Goal: Task Accomplishment & Management: Use online tool/utility

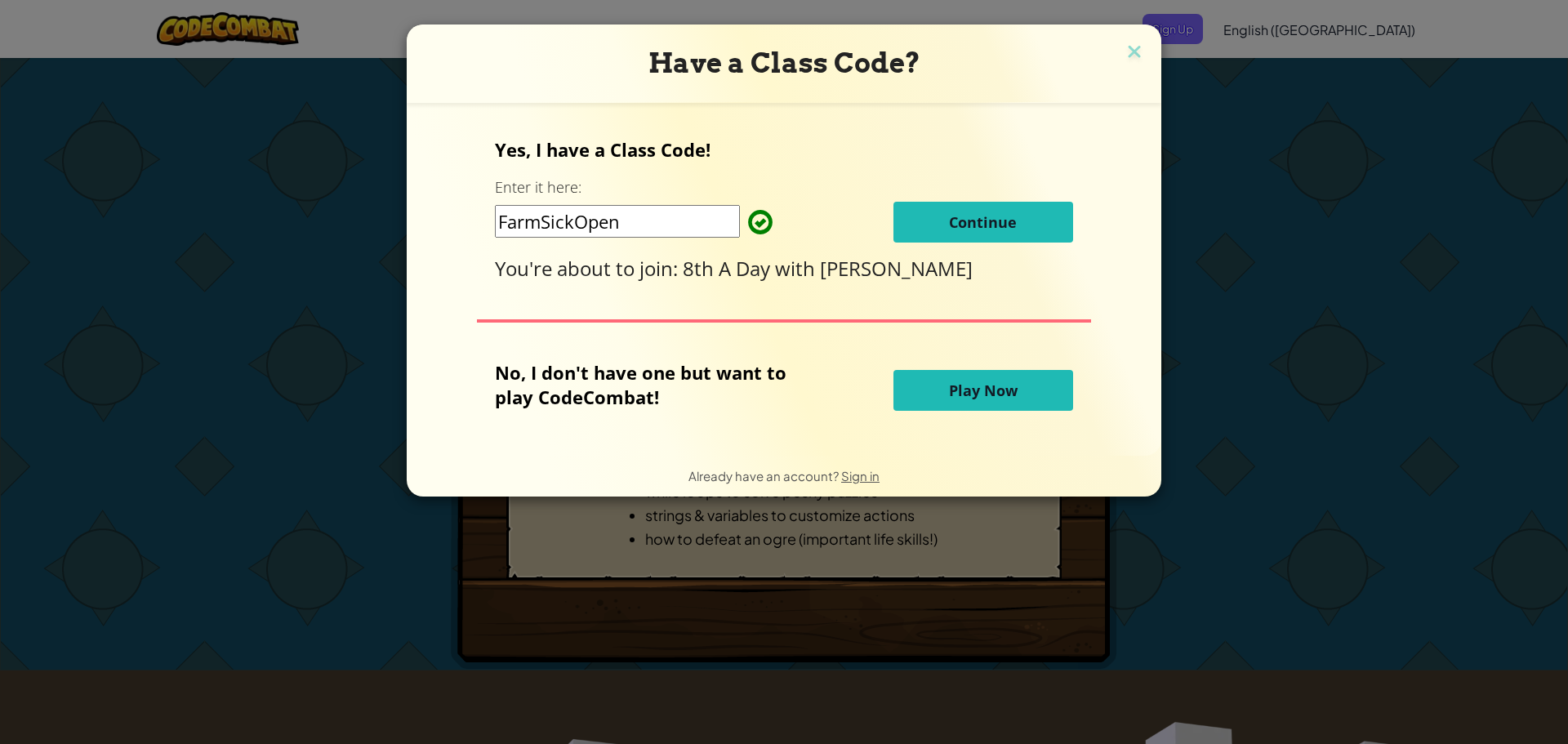
click at [1017, 214] on button "Continue" at bounding box center [982, 221] width 180 height 41
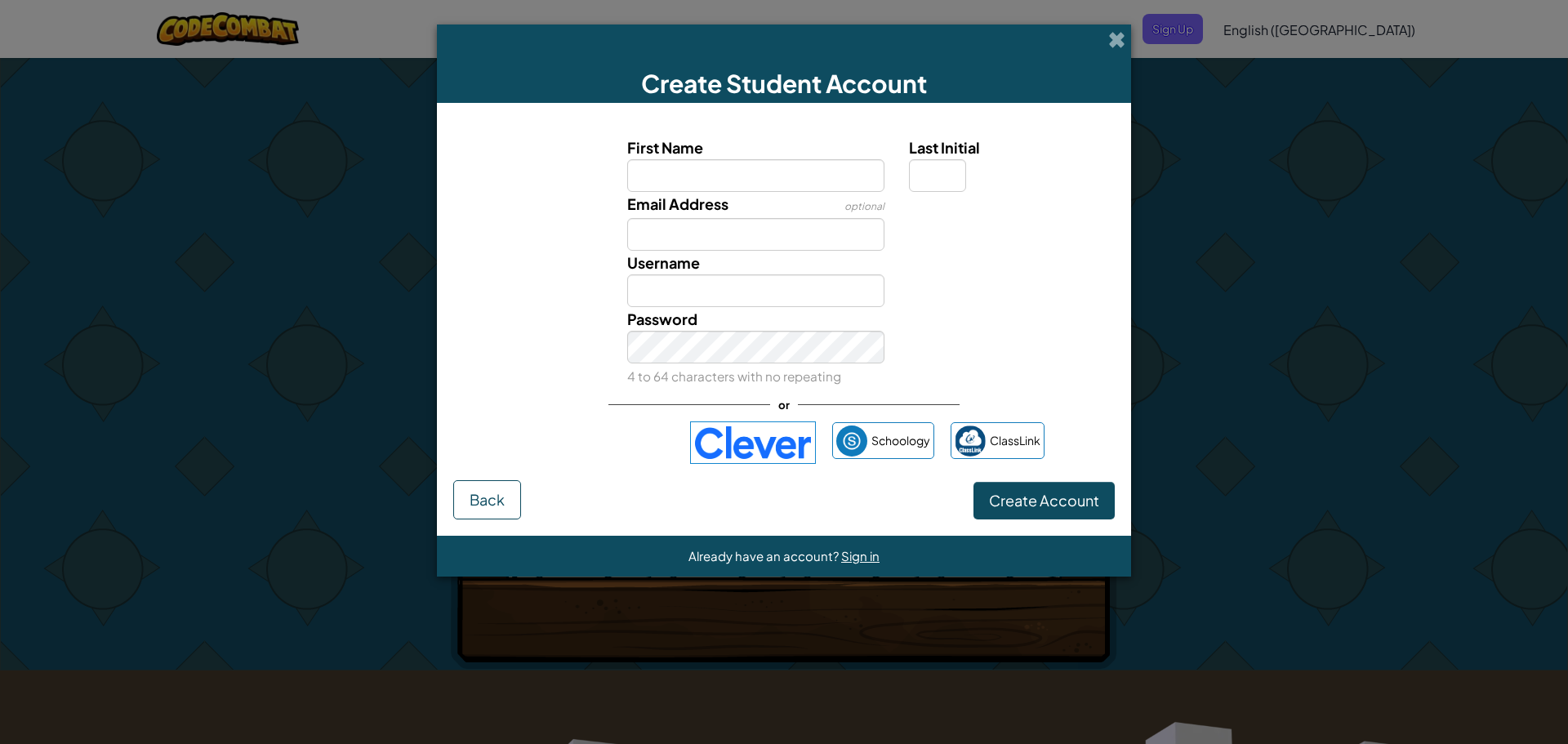
click at [731, 427] on img at bounding box center [753, 442] width 126 height 43
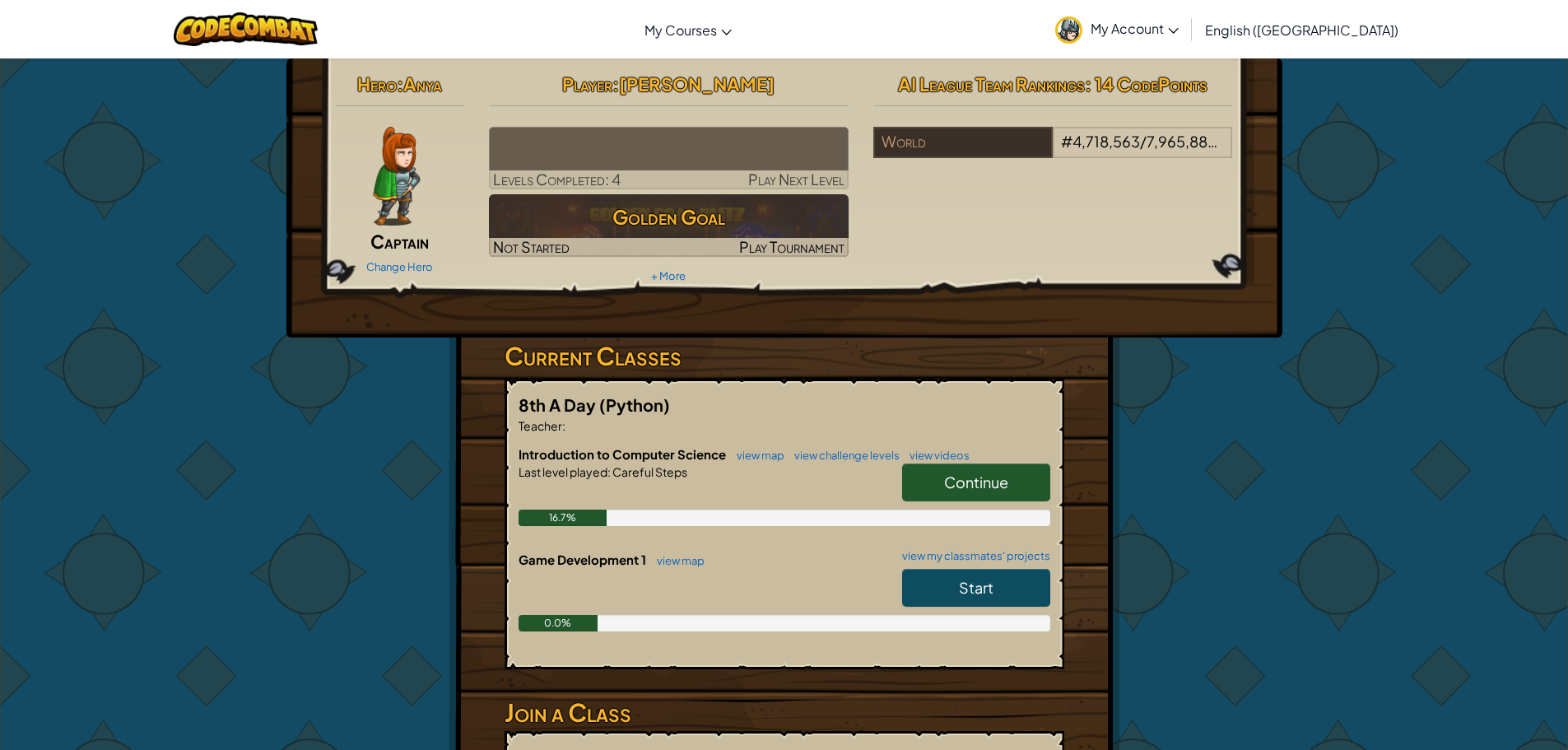
click at [463, 141] on div "Hero : Anya Captain Change Hero" at bounding box center [400, 173] width 154 height 212
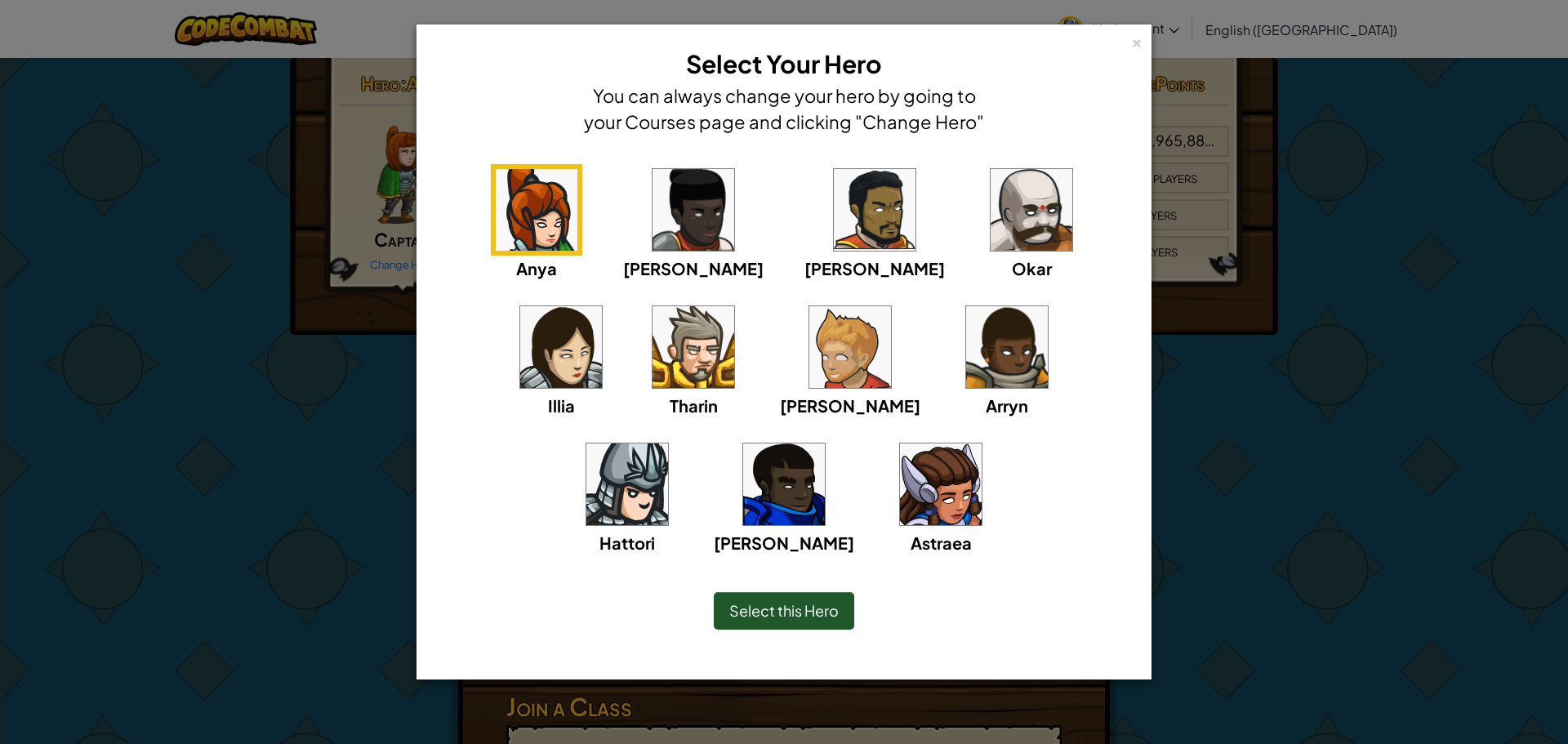
drag, startPoint x: 960, startPoint y: 381, endPoint x: 900, endPoint y: 368, distance: 61.4
click at [929, 381] on div "Anya [PERSON_NAME] [PERSON_NAME] [PERSON_NAME] Arryn [PERSON_NAME]" at bounding box center [784, 369] width 684 height 412
drag, startPoint x: 840, startPoint y: 367, endPoint x: 799, endPoint y: 356, distance: 42.4
click at [810, 367] on div "Anya [PERSON_NAME] [PERSON_NAME] [PERSON_NAME] Arryn [PERSON_NAME]" at bounding box center [784, 369] width 684 height 412
click at [966, 356] on img at bounding box center [1007, 347] width 82 height 82
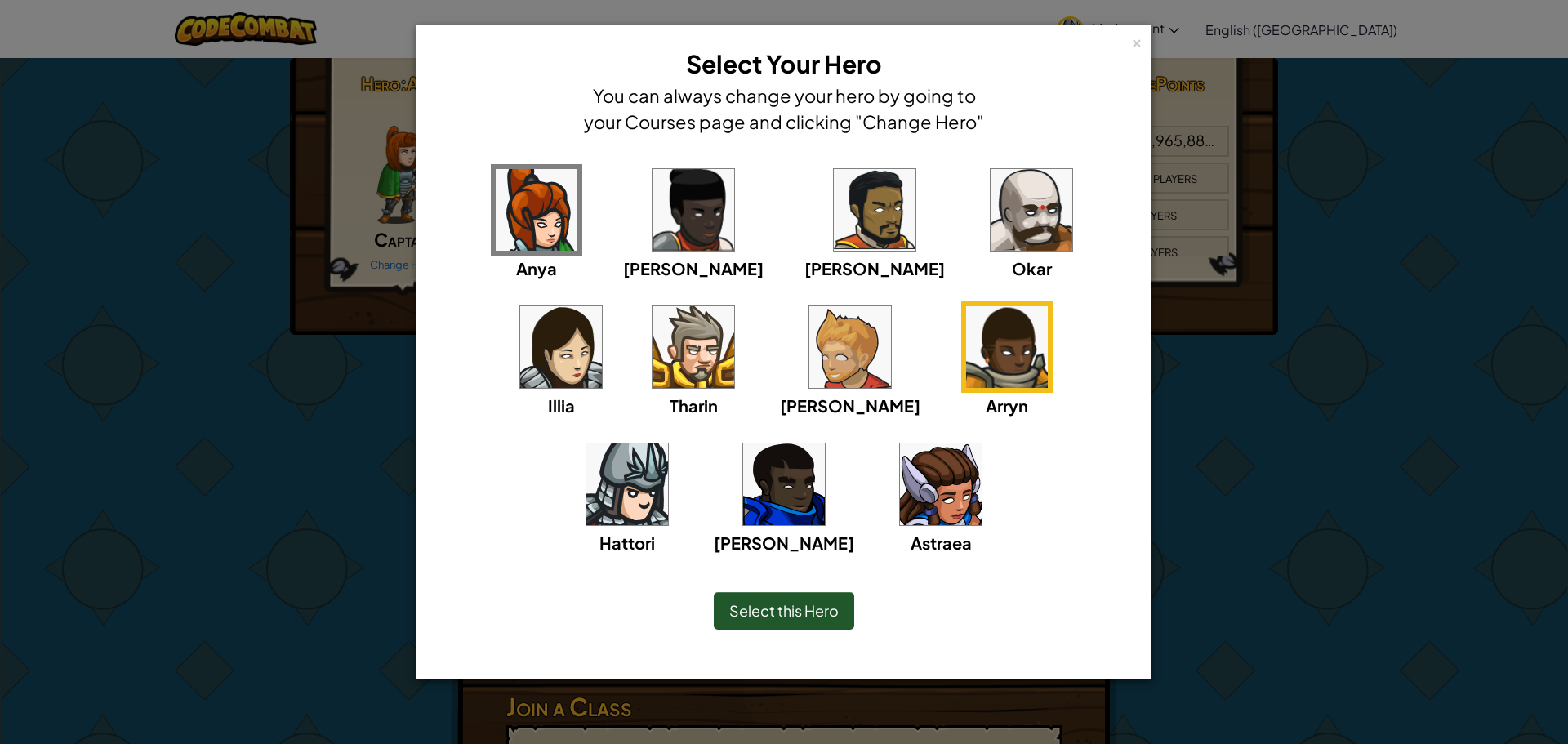
click at [966, 341] on img at bounding box center [1007, 347] width 82 height 82
click at [825, 443] on img at bounding box center [784, 484] width 82 height 82
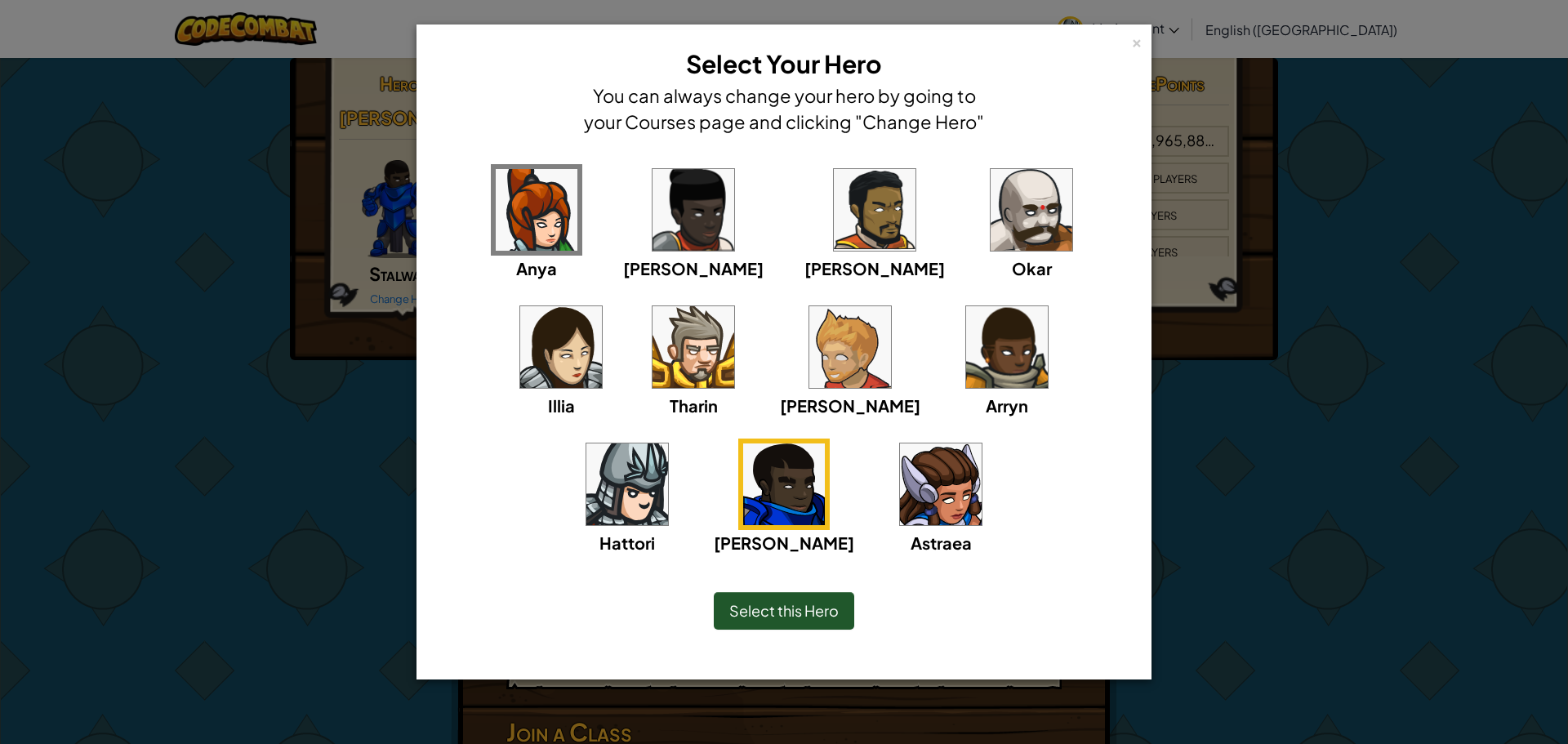
click at [986, 171] on div "Okar" at bounding box center [1031, 222] width 91 height 117
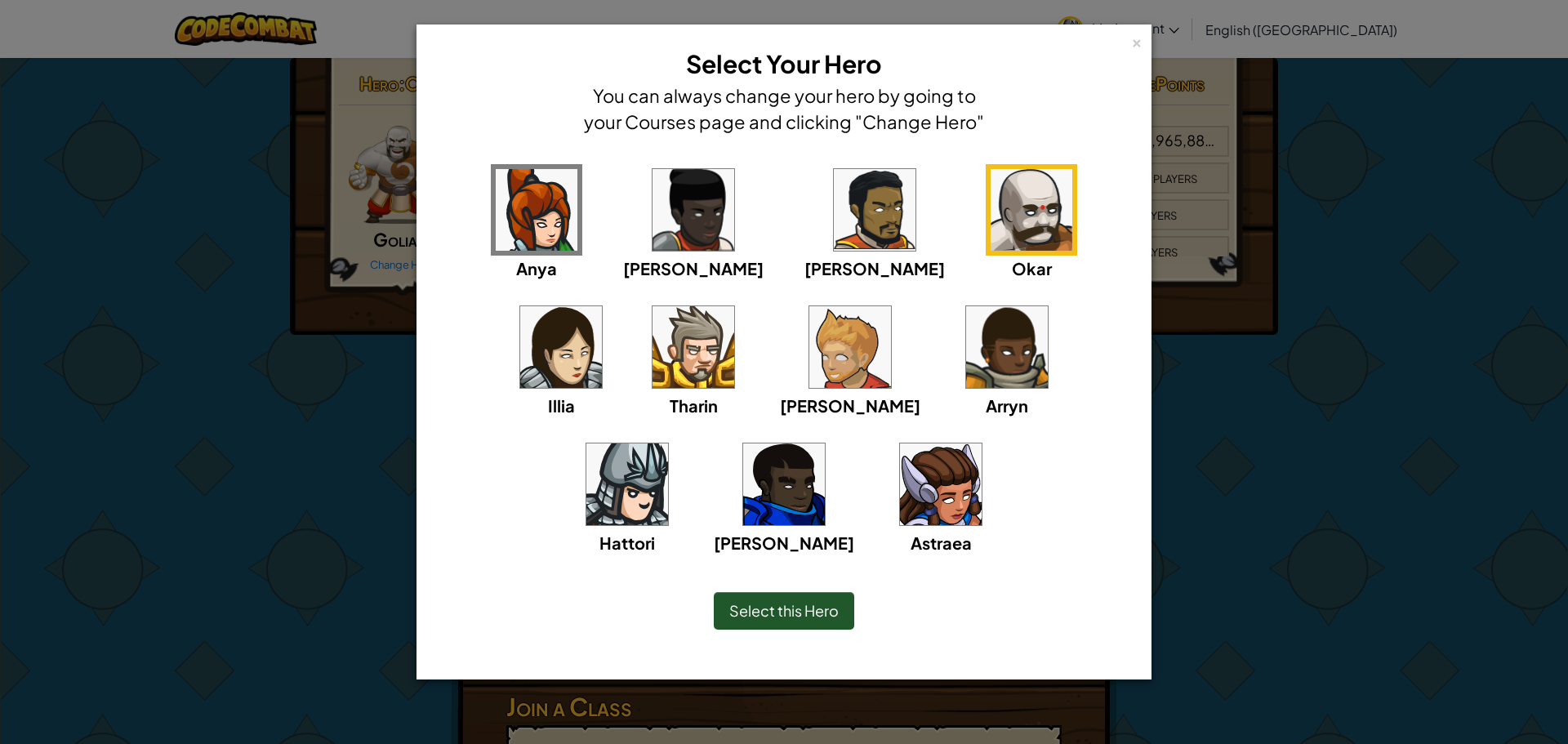
click at [668, 443] on img at bounding box center [627, 484] width 82 height 82
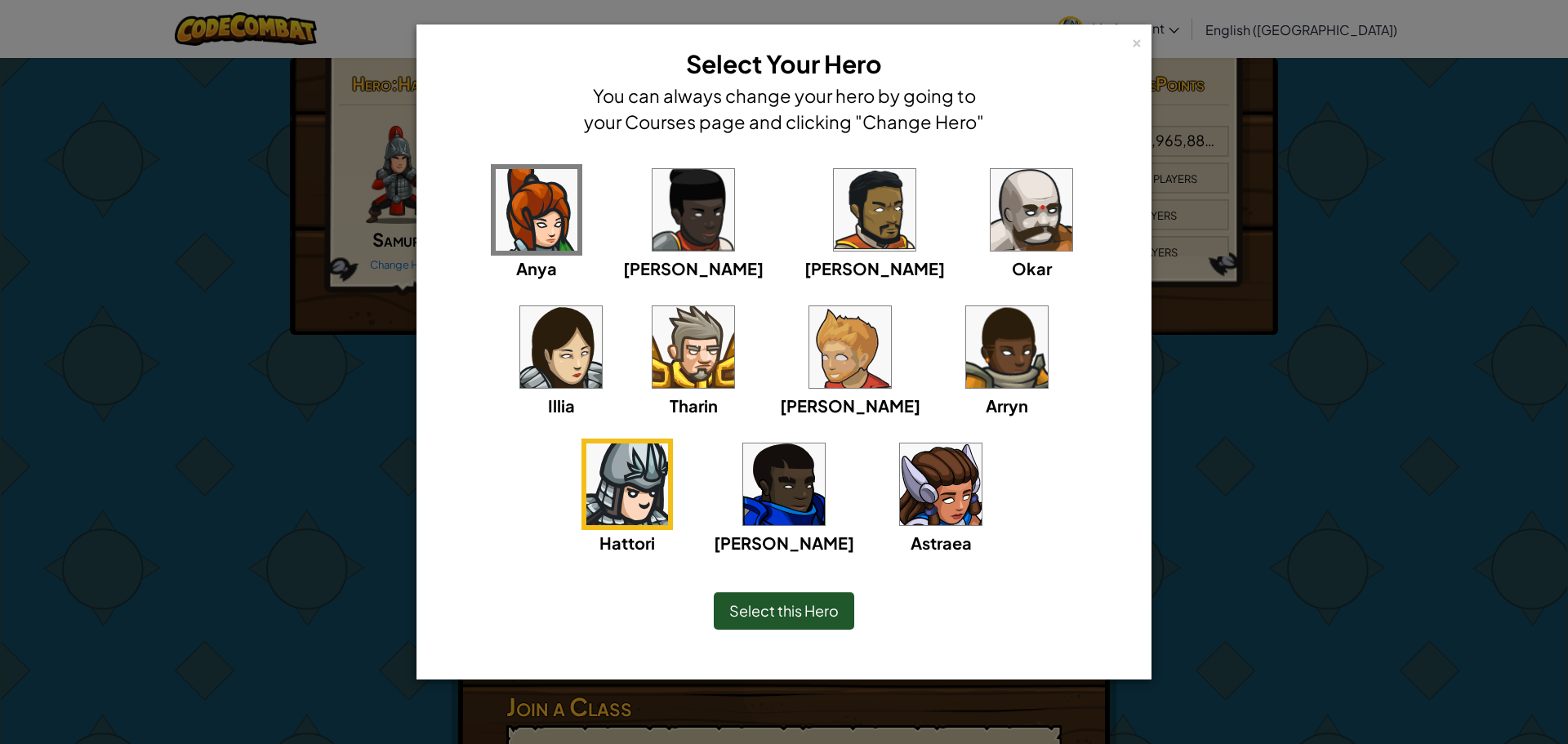
click at [770, 608] on span "Select this Hero" at bounding box center [784, 610] width 109 height 18
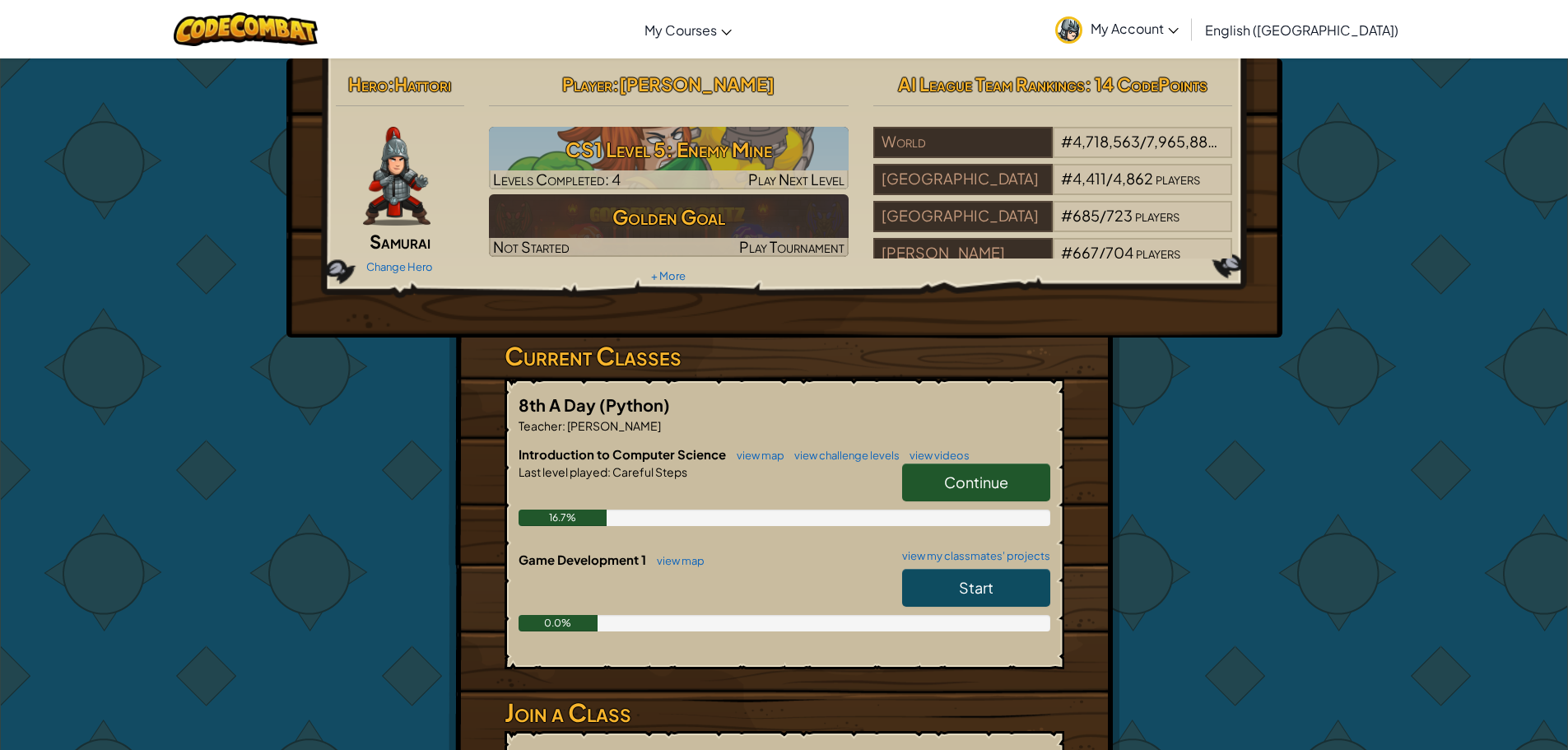
click at [925, 479] on link "Continue" at bounding box center [976, 481] width 148 height 38
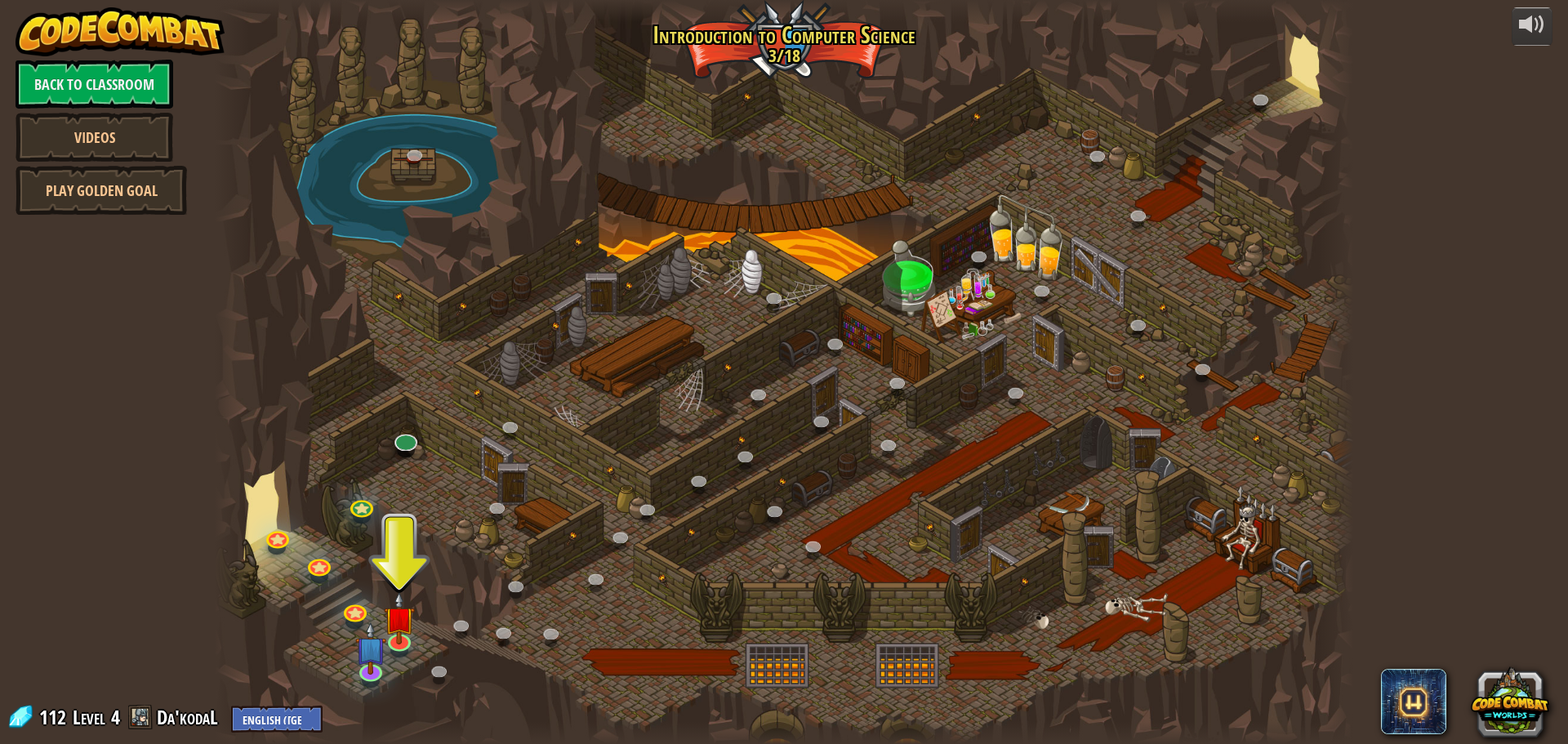
click at [1489, 361] on div "powered by Back to Classroom Videos Play Golden Goal 25. Kithgard Gates (Locked…" at bounding box center [784, 372] width 1568 height 744
click at [398, 644] on link at bounding box center [398, 637] width 33 height 33
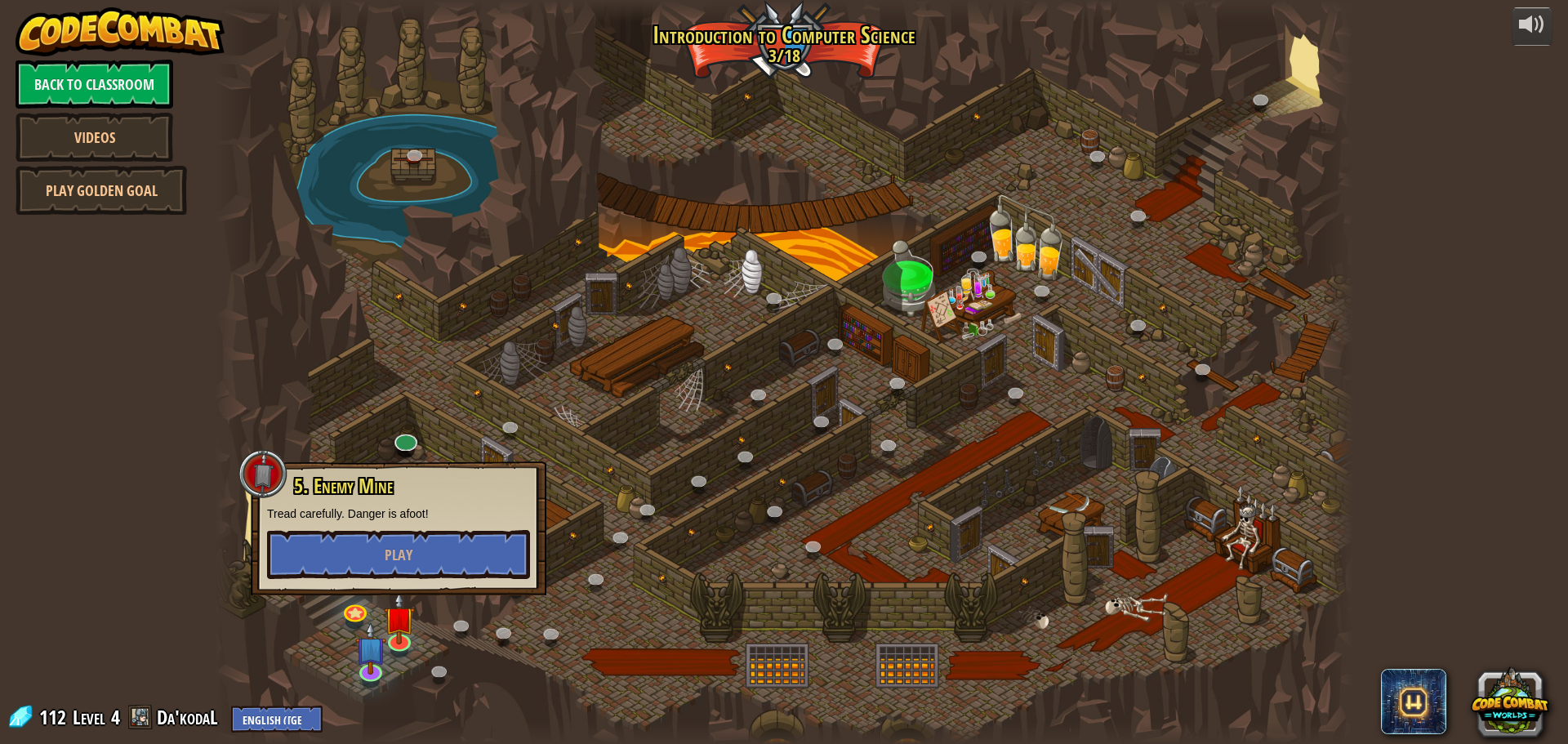
drag, startPoint x: 1450, startPoint y: 211, endPoint x: 1460, endPoint y: 200, distance: 14.9
click at [1455, 209] on div "powered by Back to Classroom Videos Play Golden Goal 25. Kithgard Gates (Locked…" at bounding box center [784, 372] width 1568 height 744
click at [1438, 292] on div "powered by Back to Classroom Videos Play Golden Goal 25. Kithgard Gates (Locked…" at bounding box center [784, 372] width 1568 height 744
drag, startPoint x: 1424, startPoint y: 302, endPoint x: 1407, endPoint y: 329, distance: 31.9
click at [1407, 329] on div "powered by Back to Classroom Videos Play Golden Goal 25. Kithgard Gates (Locked…" at bounding box center [784, 372] width 1568 height 744
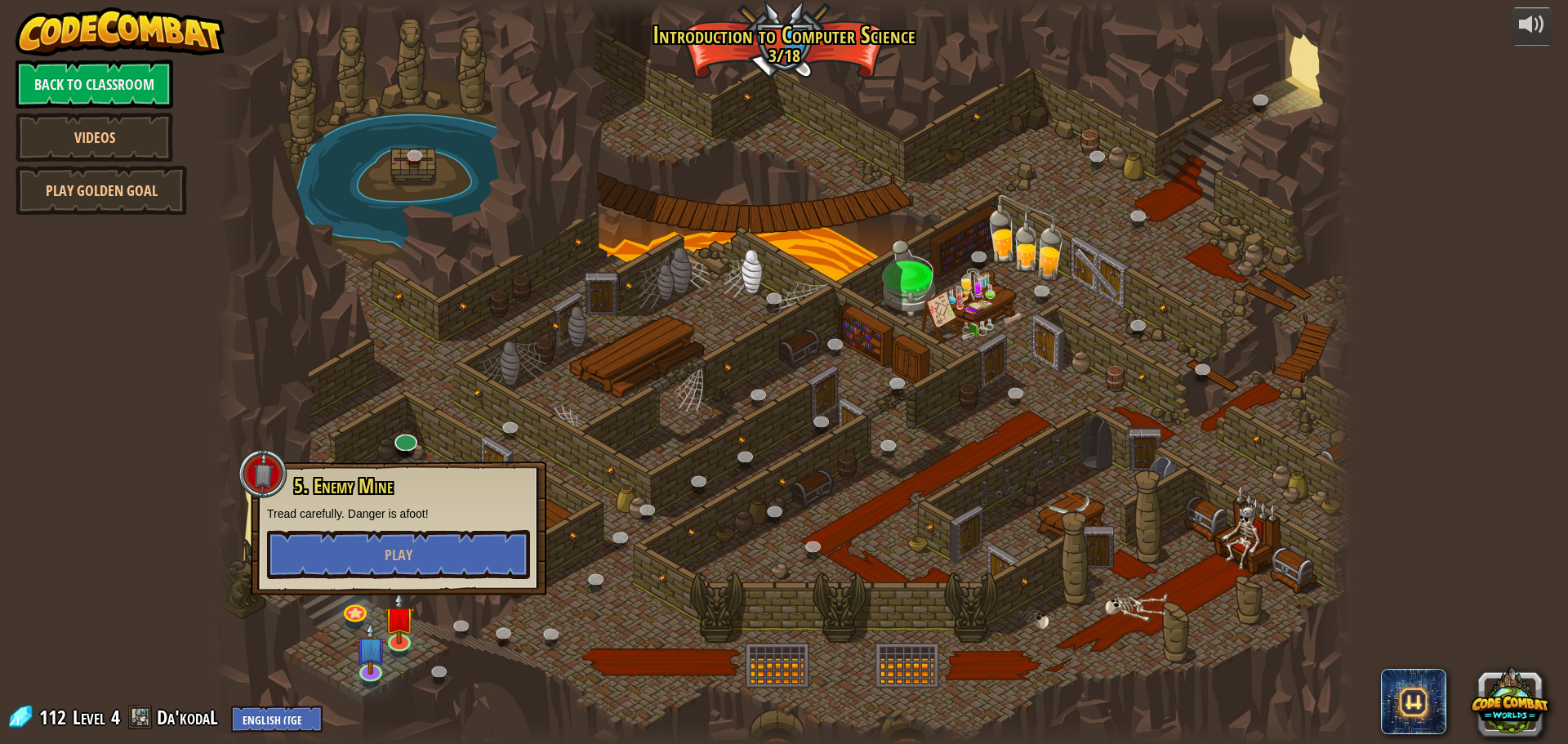
drag, startPoint x: 1058, startPoint y: 99, endPoint x: 1057, endPoint y: 149, distance: 50.0
click at [1078, 193] on div at bounding box center [784, 372] width 1139 height 744
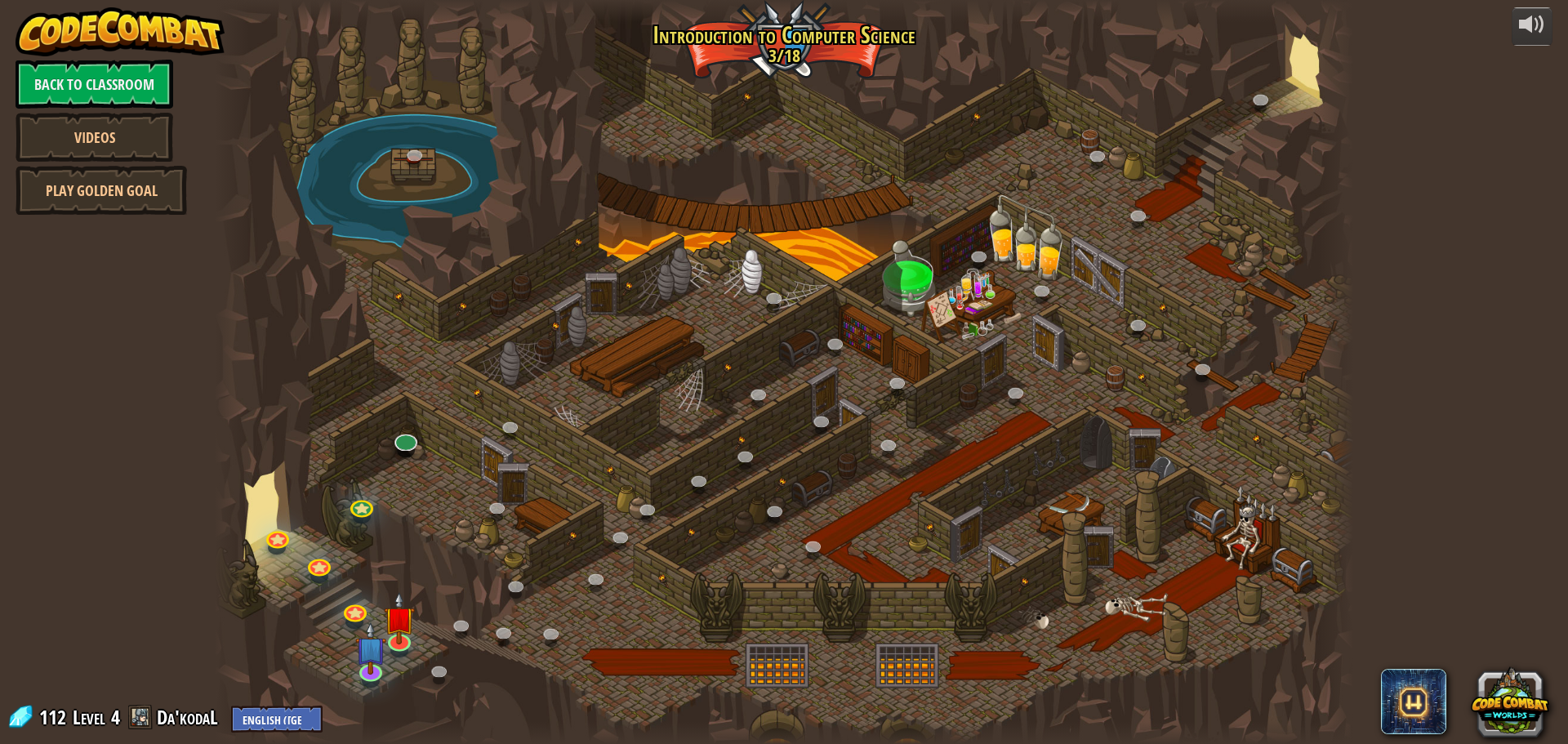
drag, startPoint x: 1056, startPoint y: 149, endPoint x: 1052, endPoint y: 203, distance: 54.1
click at [1063, 158] on div at bounding box center [784, 372] width 1139 height 744
drag, startPoint x: 1052, startPoint y: 203, endPoint x: 1181, endPoint y: 83, distance: 176.2
drag, startPoint x: 1166, startPoint y: 239, endPoint x: 1162, endPoint y: 230, distance: 9.8
drag, startPoint x: 1162, startPoint y: 230, endPoint x: 1171, endPoint y: 196, distance: 35.2
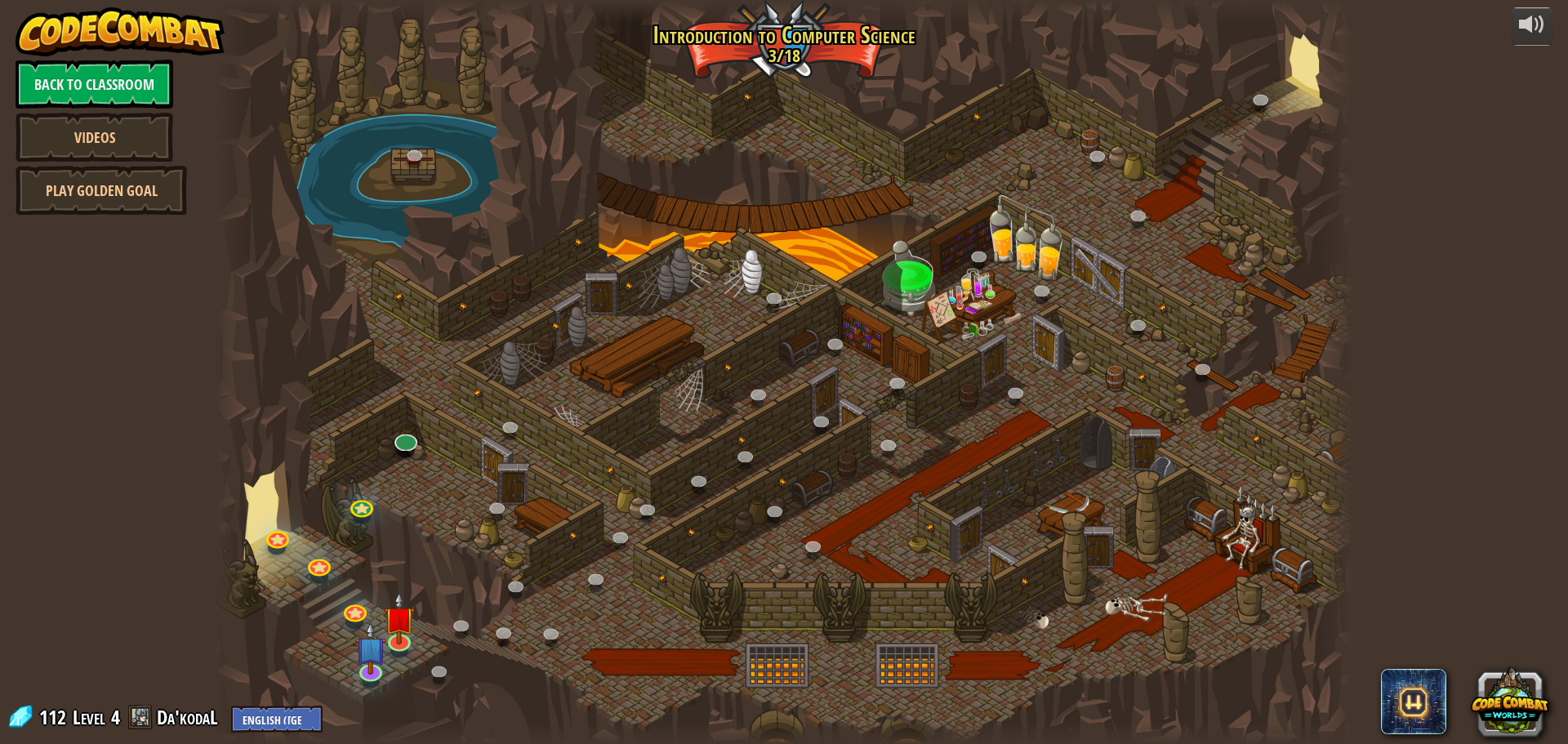
click at [1171, 200] on div at bounding box center [784, 372] width 1139 height 744
drag, startPoint x: 1171, startPoint y: 196, endPoint x: 1180, endPoint y: 213, distance: 19.2
click at [1195, 261] on div at bounding box center [784, 372] width 1139 height 744
drag, startPoint x: 1208, startPoint y: 251, endPoint x: 1190, endPoint y: 211, distance: 43.9
click at [1218, 246] on div at bounding box center [784, 372] width 1139 height 744
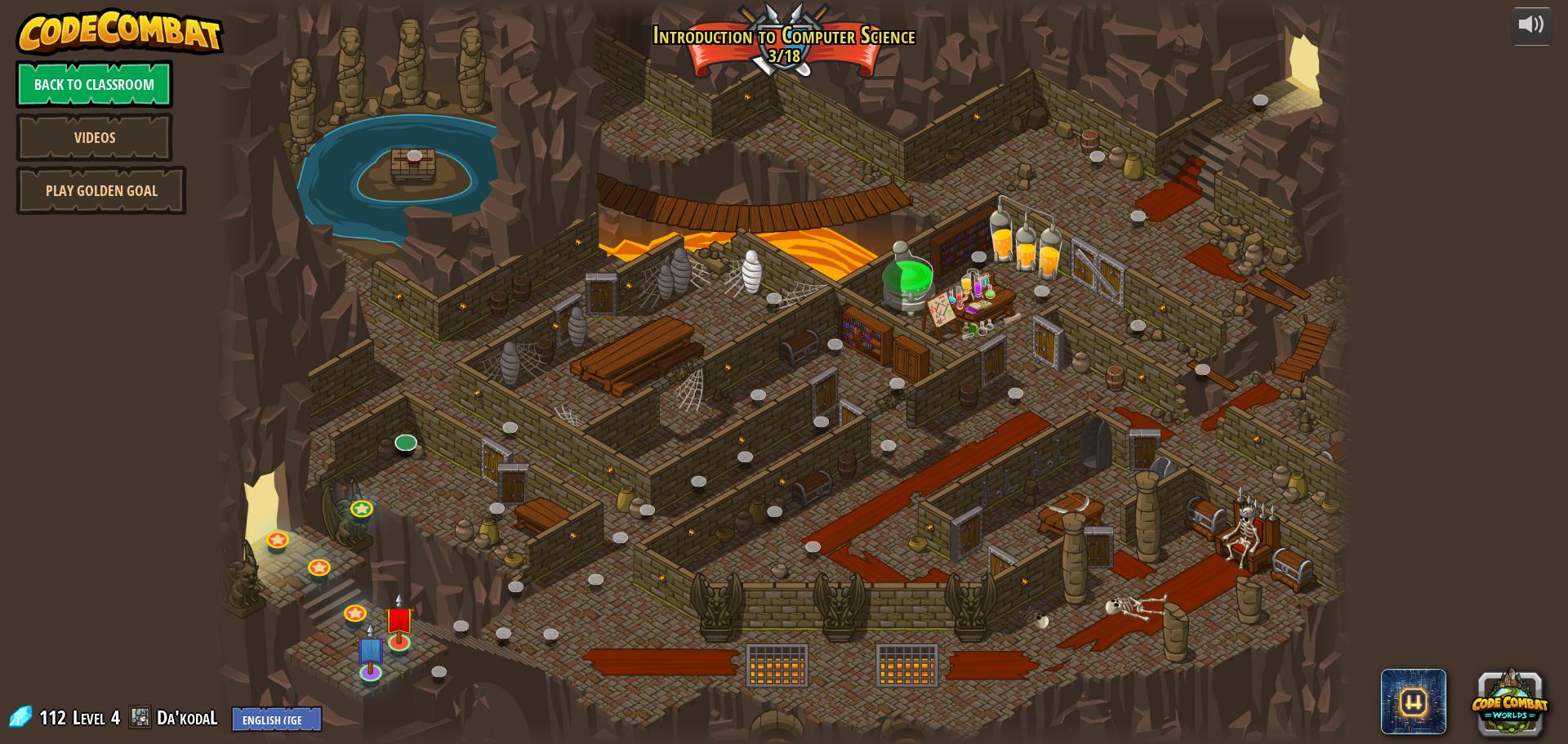
click at [1190, 211] on div at bounding box center [784, 372] width 1139 height 744
click at [1147, 200] on div at bounding box center [784, 372] width 1139 height 744
drag, startPoint x: 1092, startPoint y: 178, endPoint x: 1073, endPoint y: 178, distance: 19.0
click at [1090, 178] on div at bounding box center [784, 372] width 1139 height 744
click at [1073, 178] on div at bounding box center [784, 372] width 1139 height 744
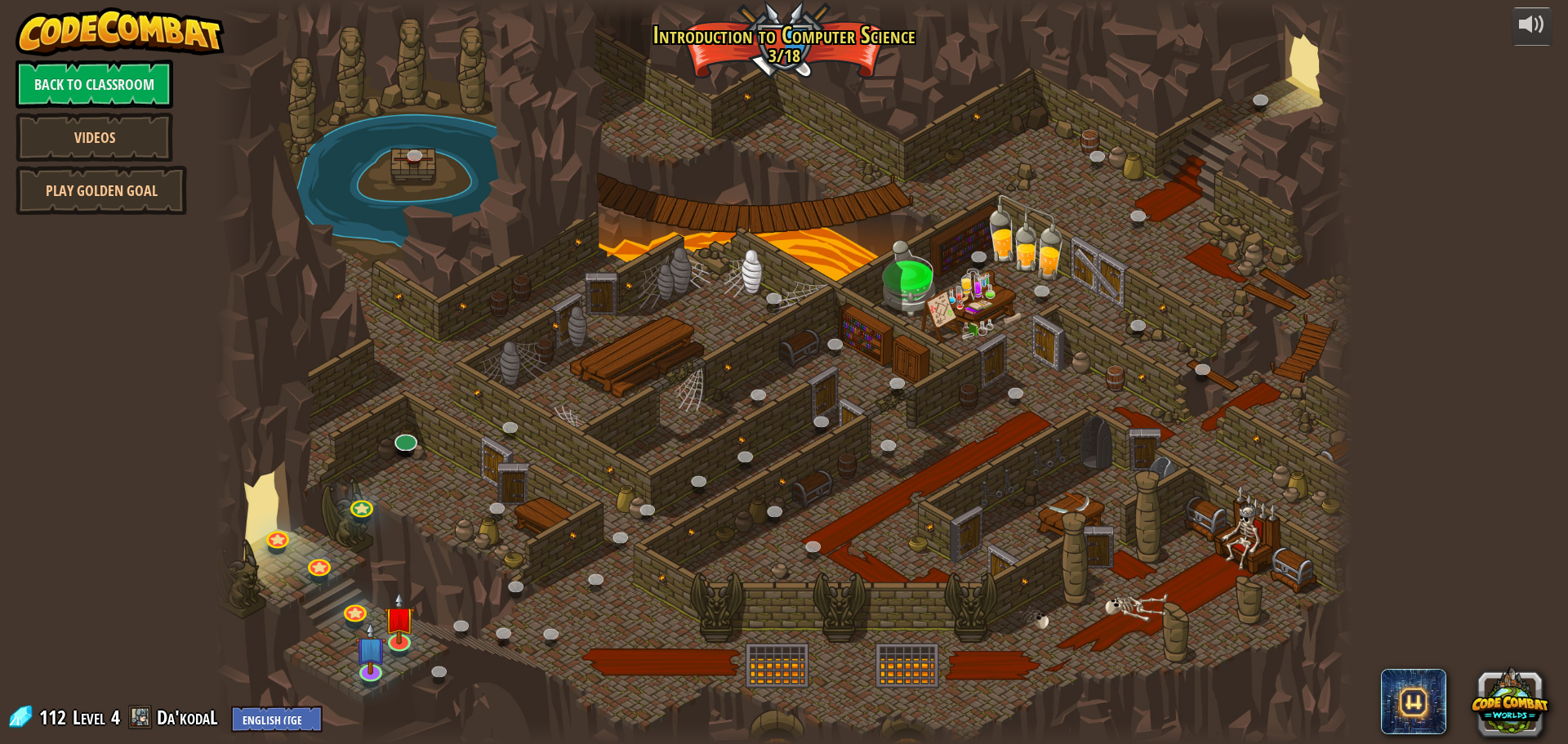
click at [1085, 175] on div at bounding box center [784, 372] width 1139 height 744
click at [1071, 174] on div at bounding box center [784, 372] width 1139 height 744
click at [1066, 183] on div at bounding box center [784, 372] width 1139 height 744
drag, startPoint x: 1063, startPoint y: 184, endPoint x: 1054, endPoint y: 181, distance: 9.5
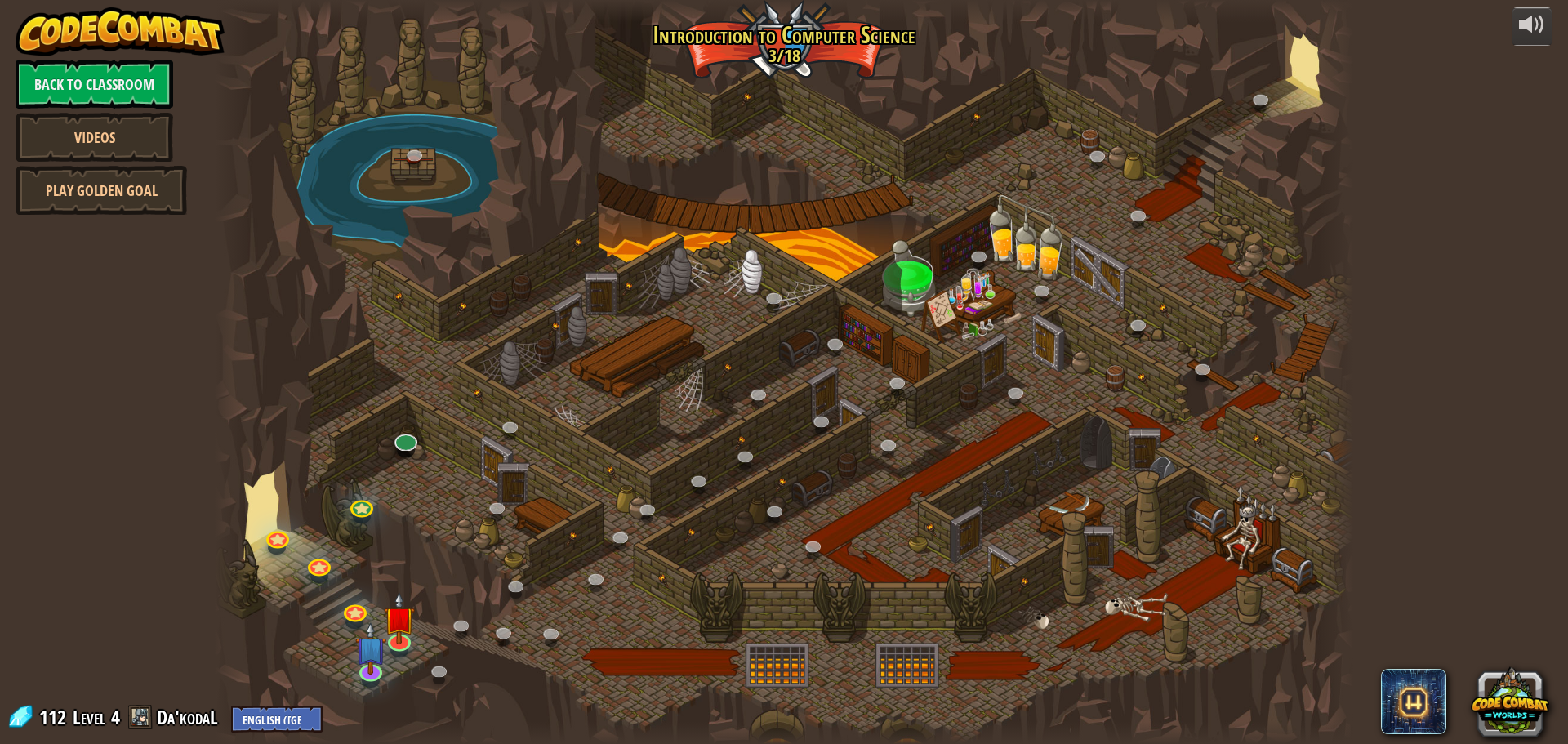
drag, startPoint x: 1054, startPoint y: 181, endPoint x: 1009, endPoint y: 154, distance: 52.5
drag, startPoint x: 1009, startPoint y: 154, endPoint x: 1034, endPoint y: 152, distance: 25.1
drag, startPoint x: 1034, startPoint y: 152, endPoint x: 1093, endPoint y: 152, distance: 59.0
drag, startPoint x: 1093, startPoint y: 152, endPoint x: 1354, endPoint y: 283, distance: 292.0
drag, startPoint x: 1354, startPoint y: 283, endPoint x: 1299, endPoint y: 235, distance: 73.0
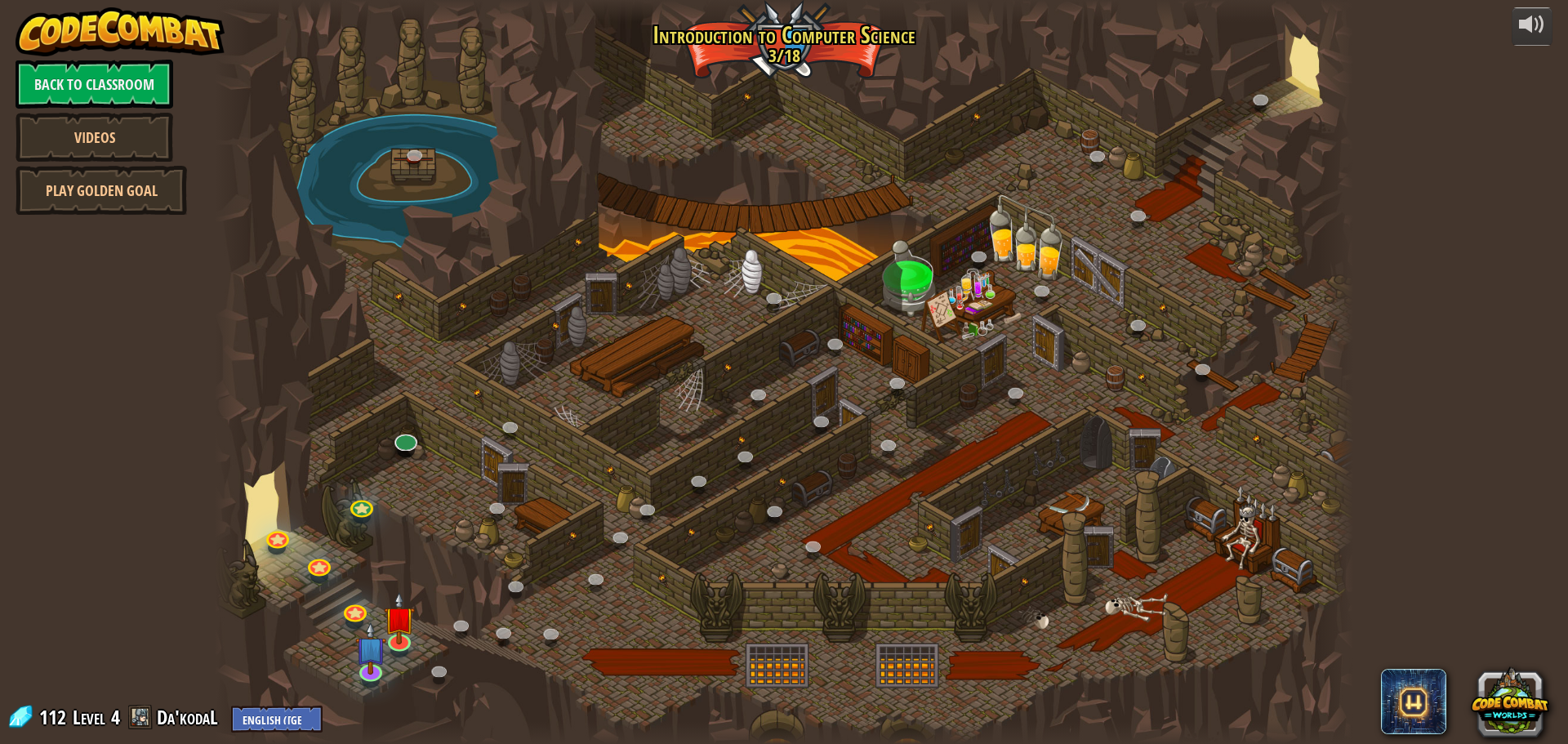
drag, startPoint x: 1299, startPoint y: 235, endPoint x: 1229, endPoint y: 256, distance: 73.1
click at [1237, 256] on div at bounding box center [784, 372] width 1139 height 744
click at [1311, 110] on div at bounding box center [784, 372] width 1139 height 744
click at [1361, 26] on div "powered by Back to Classroom Videos Play Golden Goal 25. Kithgard Gates (Locked…" at bounding box center [784, 372] width 1568 height 744
click at [571, 176] on div at bounding box center [784, 372] width 1139 height 744
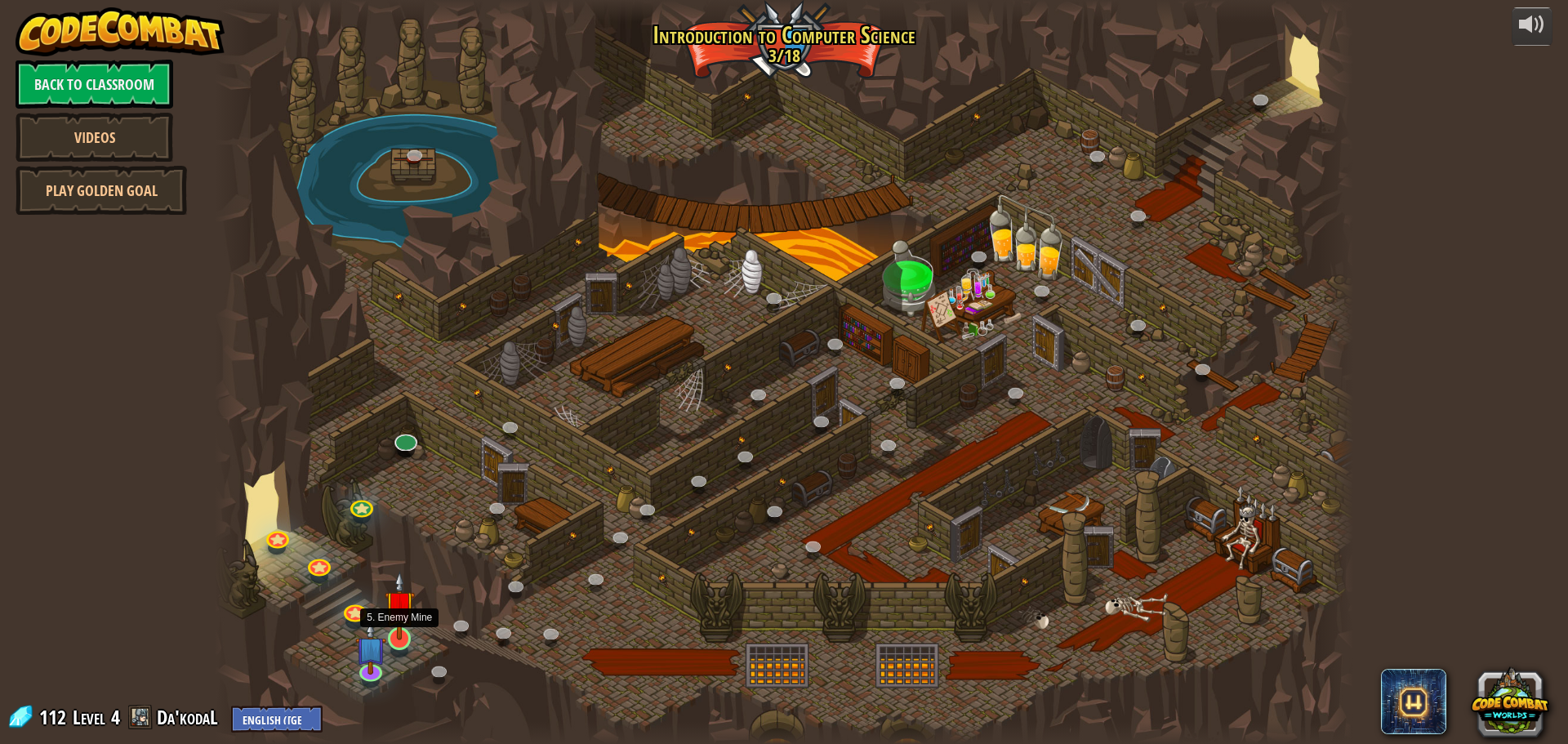
click at [414, 635] on img at bounding box center [399, 605] width 30 height 69
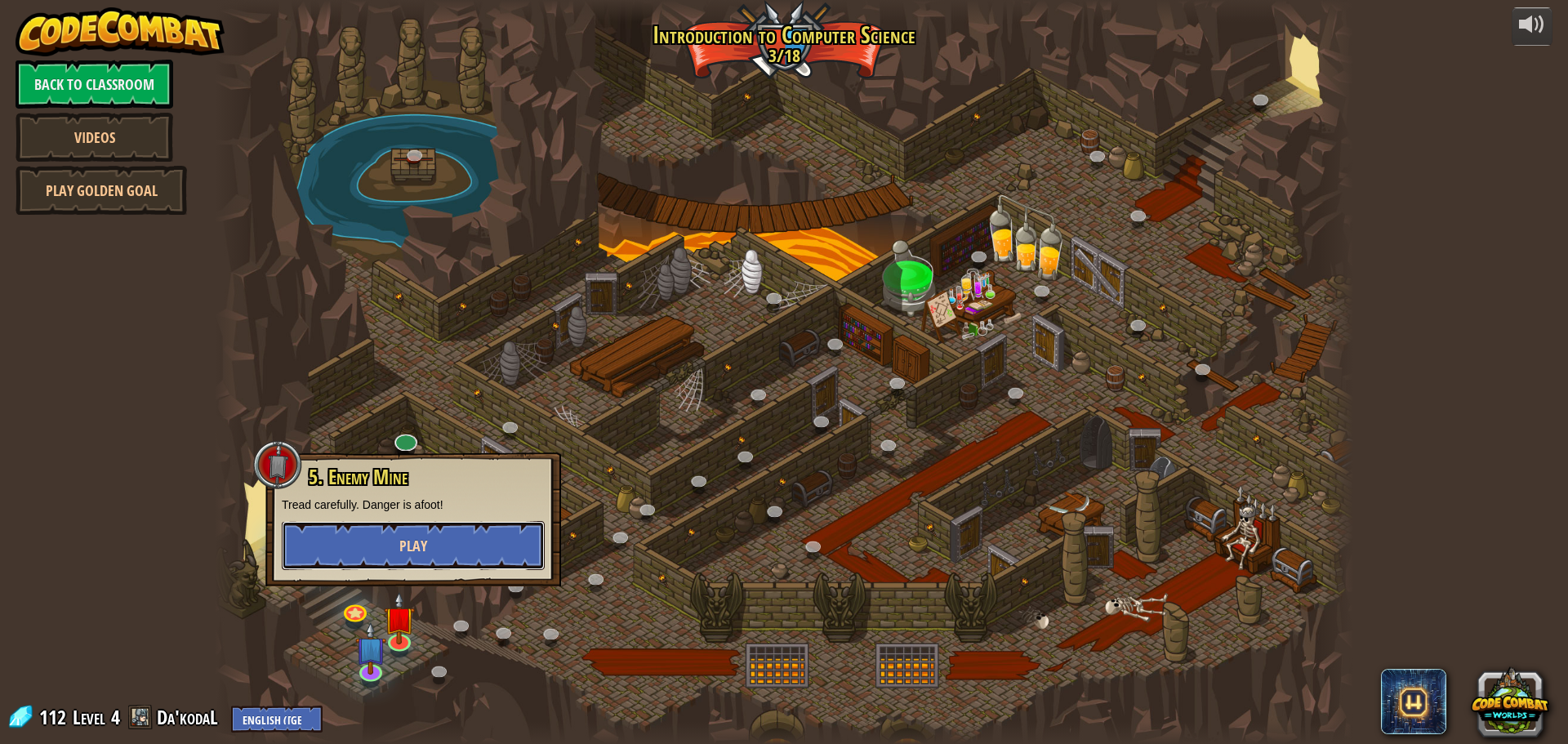
click at [392, 563] on button "Play" at bounding box center [413, 545] width 263 height 49
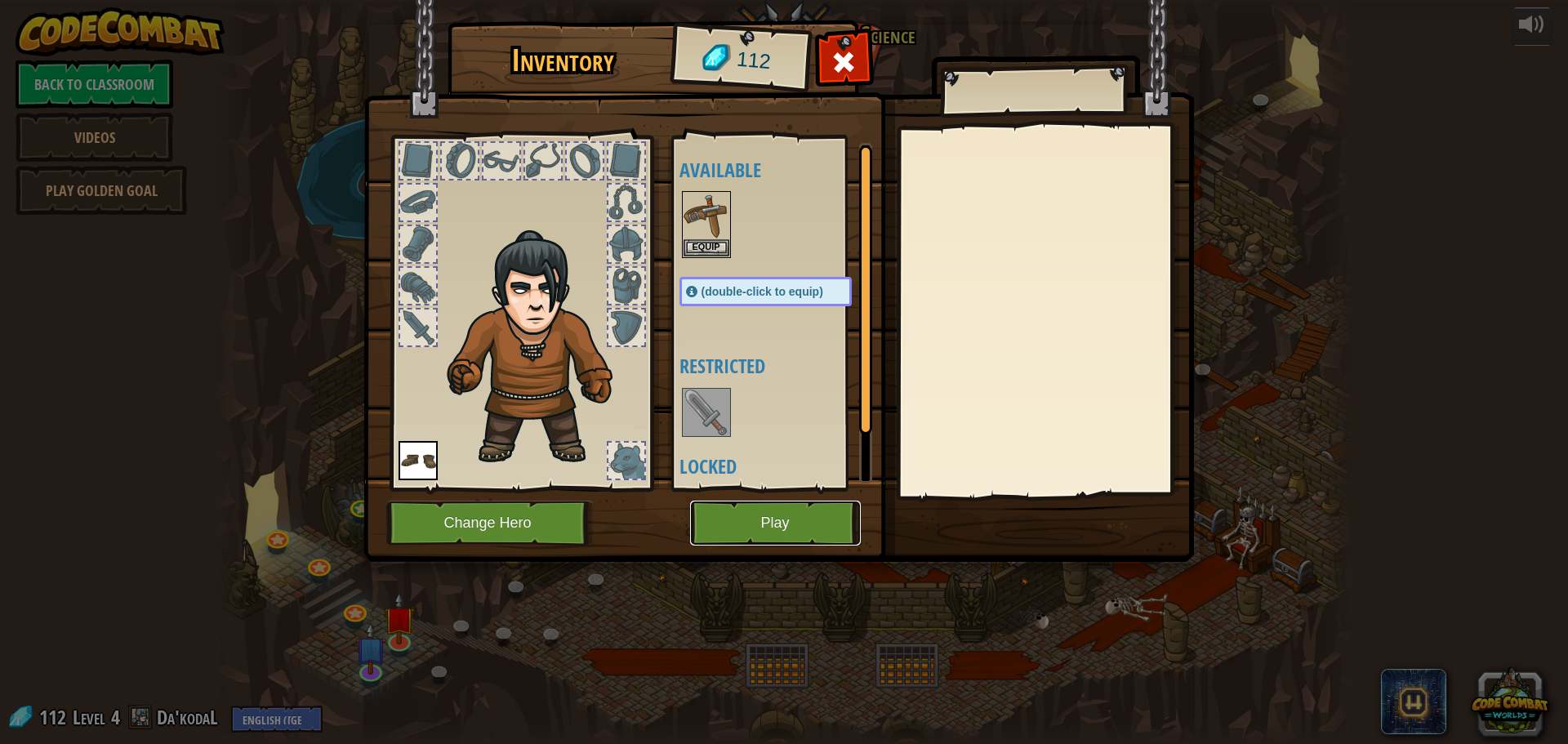
click at [759, 526] on button "Play" at bounding box center [775, 523] width 170 height 45
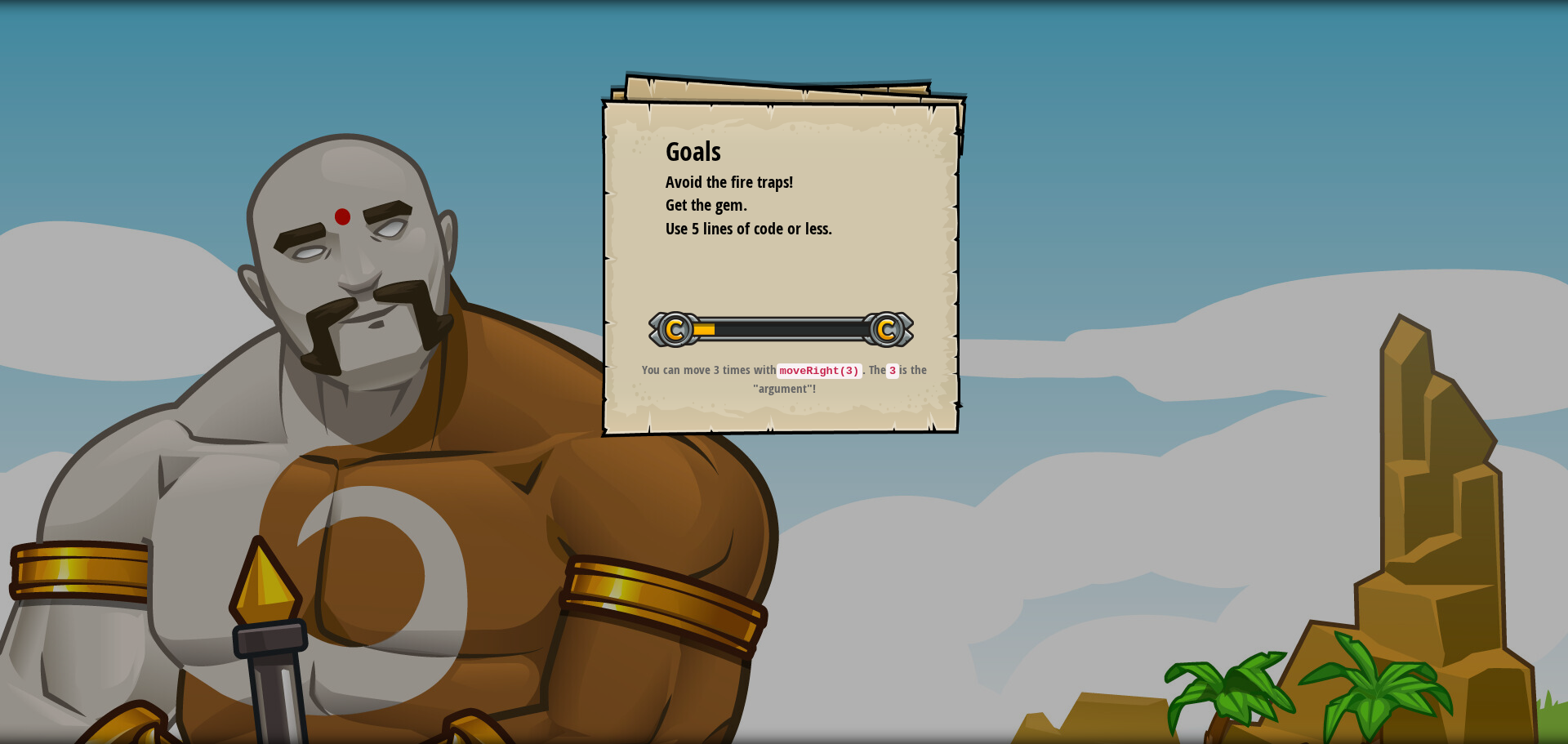
click at [358, 114] on div "Goals Avoid the fire traps! Get the gem. Use 5 lines of code or less. Start Lev…" at bounding box center [784, 372] width 1568 height 744
click at [794, 370] on code "moveRight(3)" at bounding box center [820, 371] width 86 height 16
click at [797, 367] on code "moveRight(3)" at bounding box center [820, 371] width 86 height 16
drag, startPoint x: 797, startPoint y: 367, endPoint x: 787, endPoint y: 367, distance: 10.0
click at [788, 367] on code "moveRight(3)" at bounding box center [820, 371] width 86 height 16
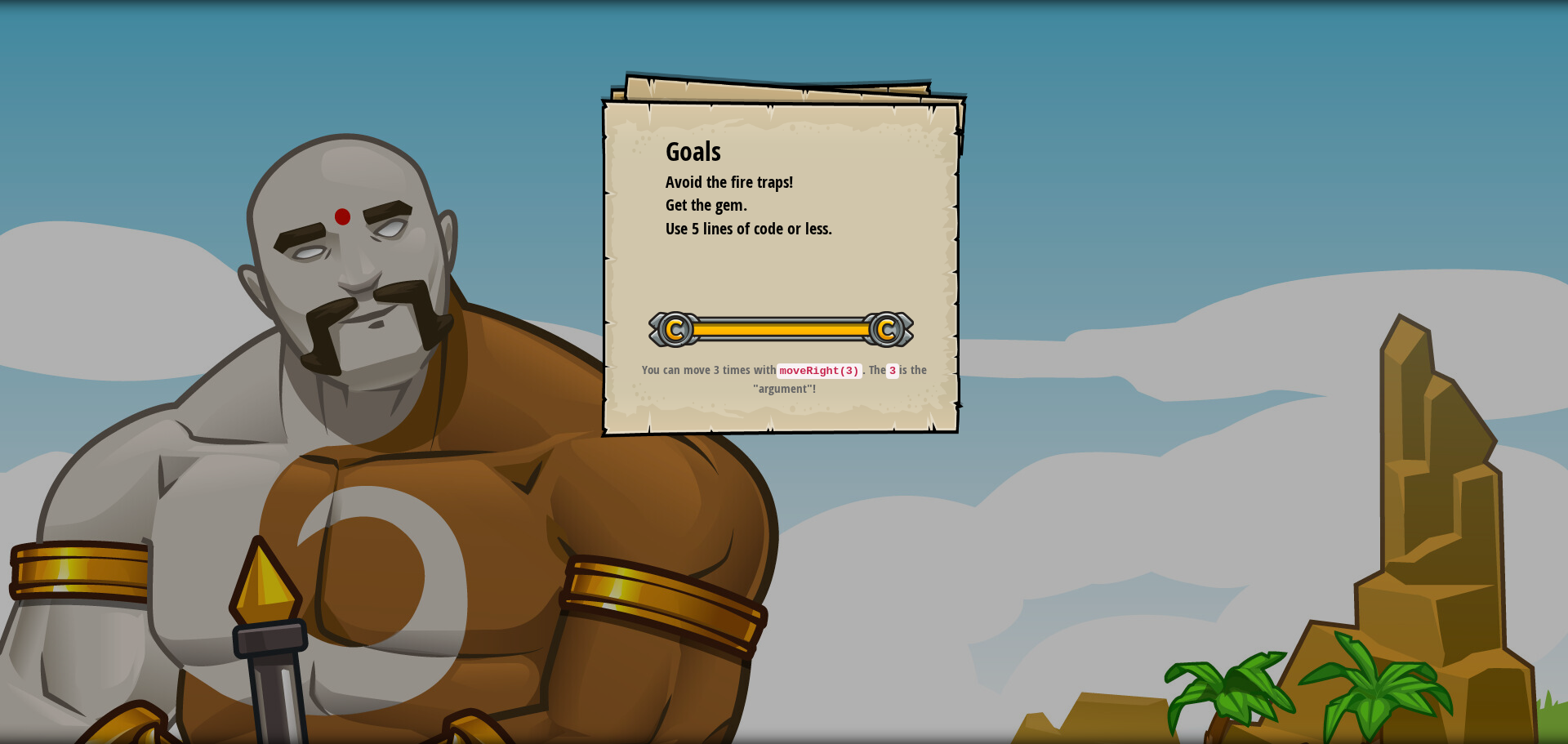
click at [785, 367] on code "moveRight(3)" at bounding box center [820, 371] width 86 height 16
